Goal: Find specific page/section: Find specific page/section

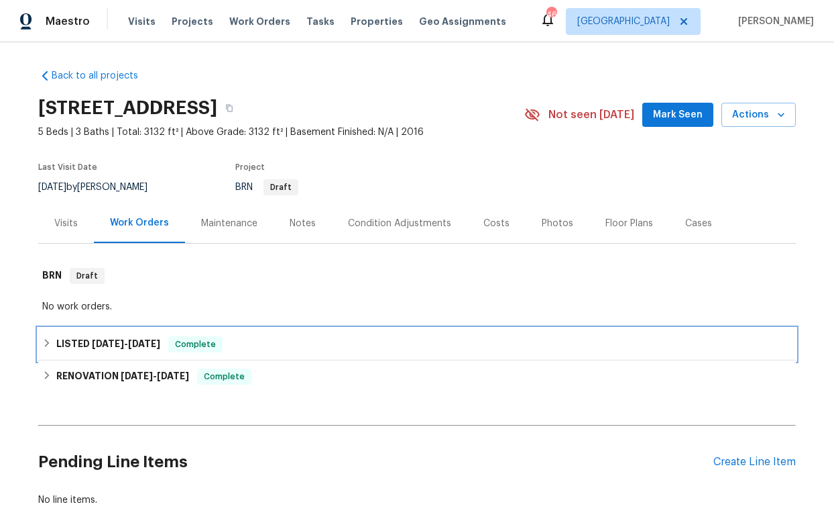
click at [141, 339] on span "[DATE]" at bounding box center [144, 343] width 32 height 9
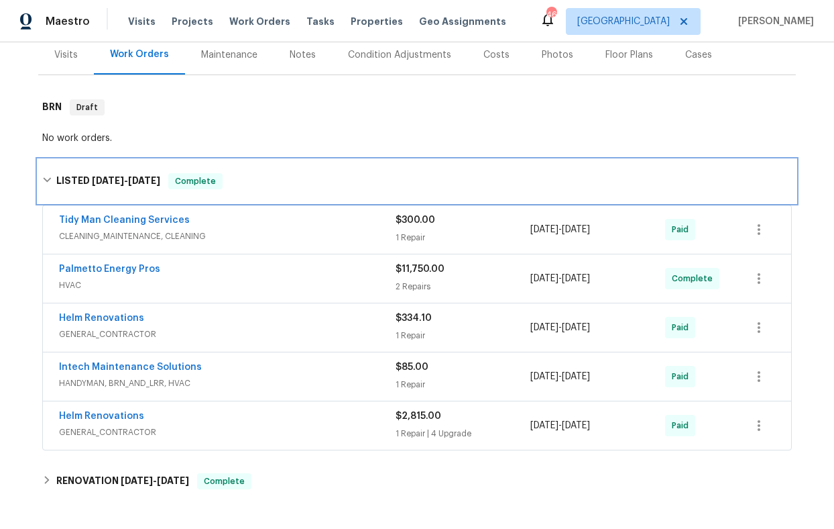
scroll to position [177, 0]
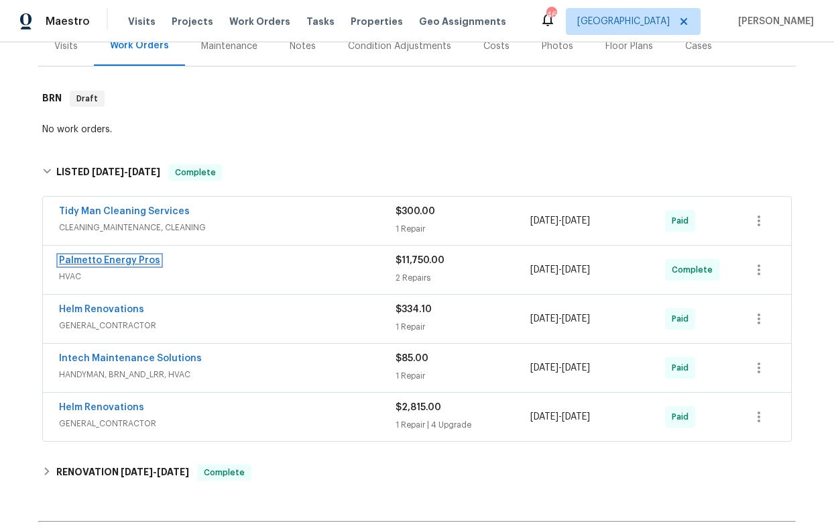
click at [145, 262] on link "Palmetto Energy Pros" at bounding box center [109, 260] width 101 height 9
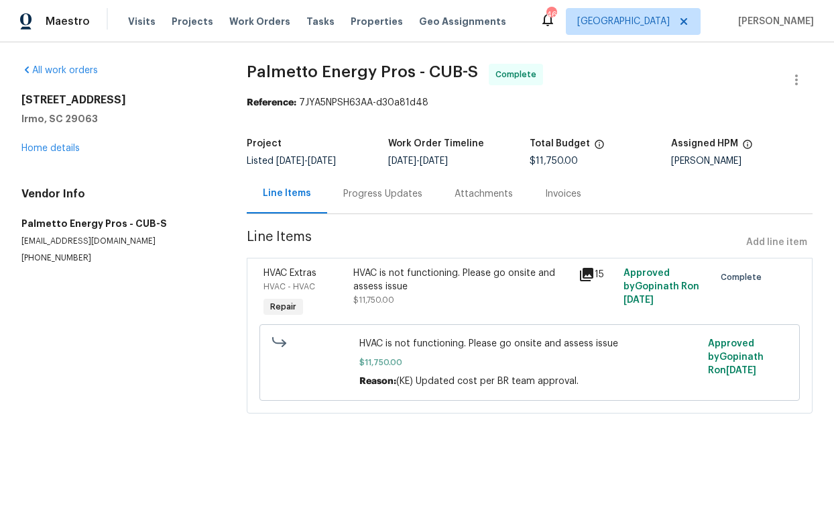
click at [590, 274] on icon at bounding box center [586, 274] width 13 height 13
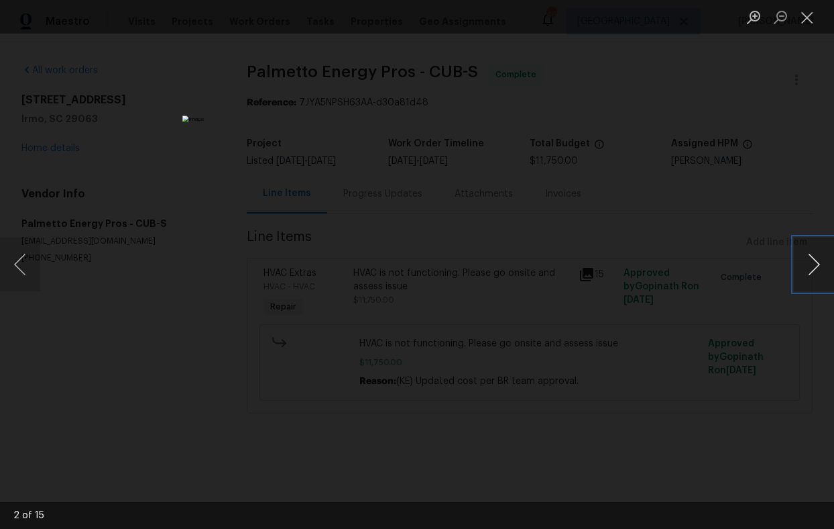
click at [816, 261] on button "Next image" at bounding box center [814, 264] width 40 height 54
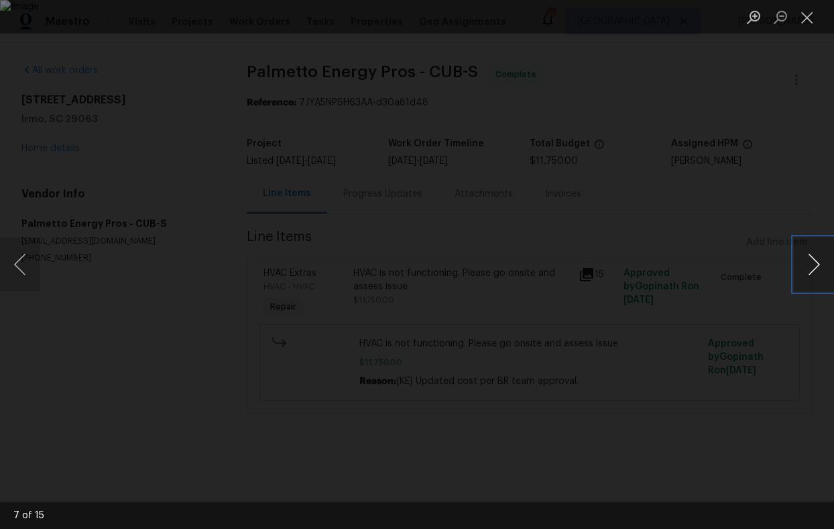
click at [816, 261] on button "Next image" at bounding box center [814, 264] width 40 height 54
click at [592, 183] on div "Lightbox" at bounding box center [417, 264] width 834 height 529
